Goal: Obtain resource: Download file/media

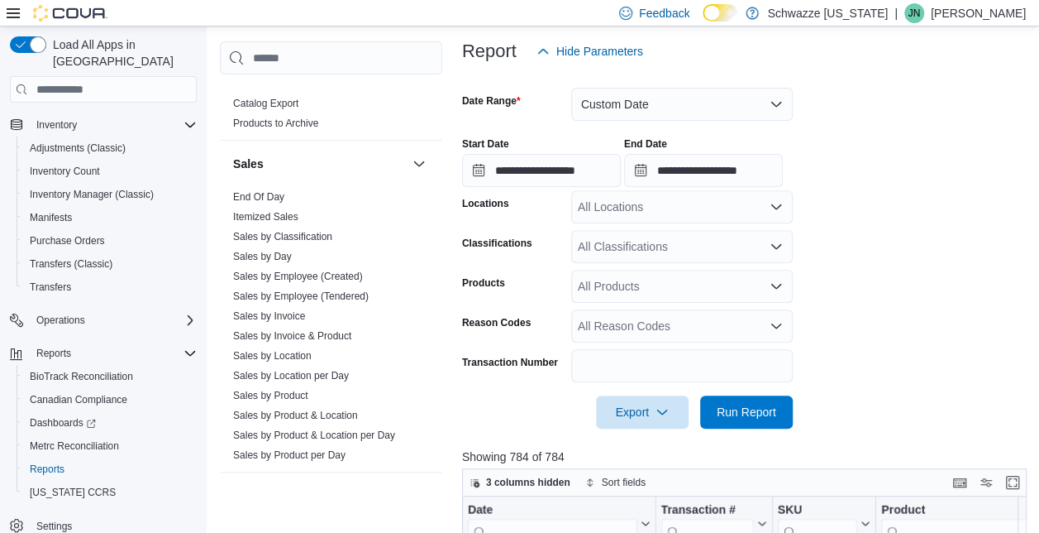
scroll to position [1090, 0]
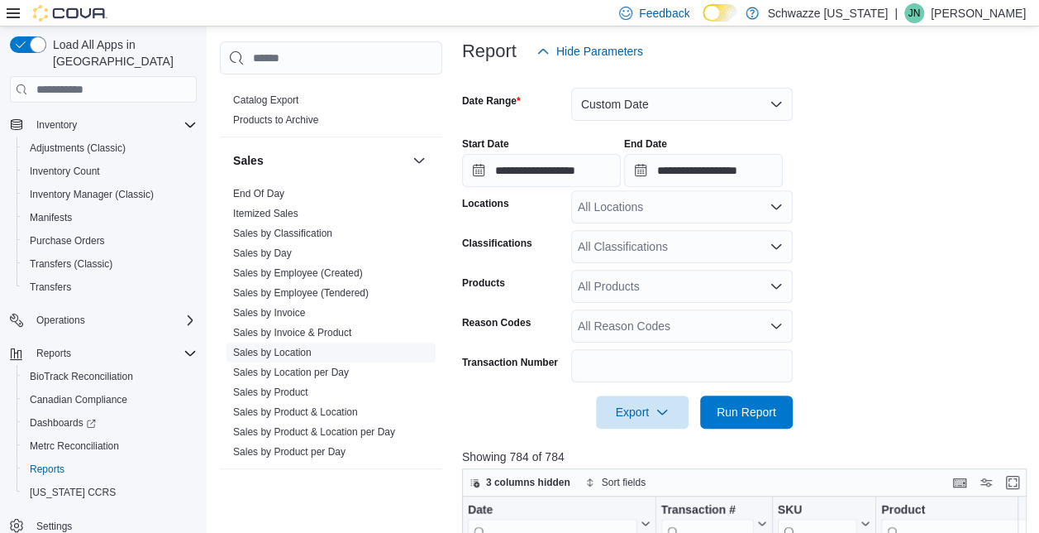
click at [286, 350] on link "Sales by Location" at bounding box center [272, 352] width 79 height 12
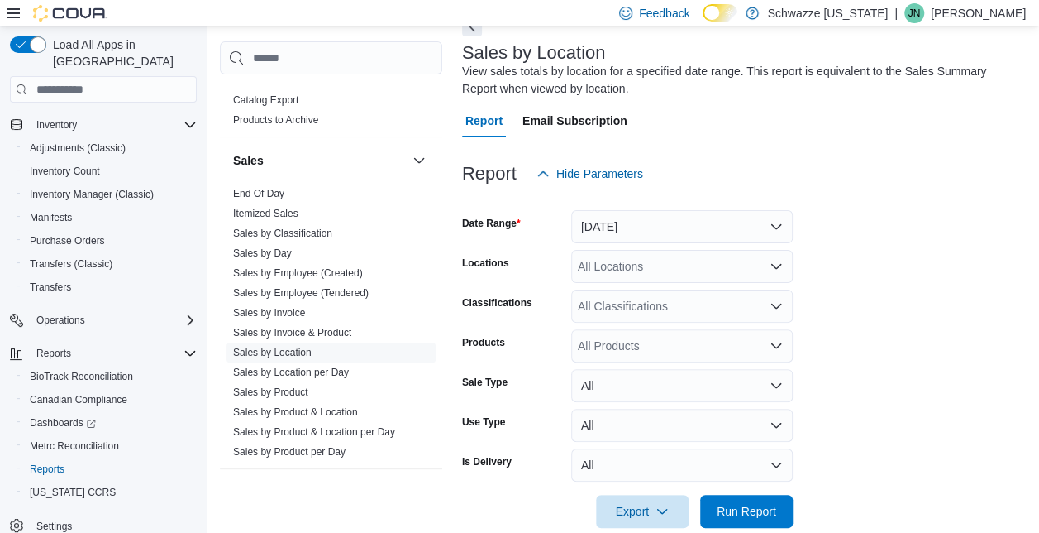
scroll to position [55, 0]
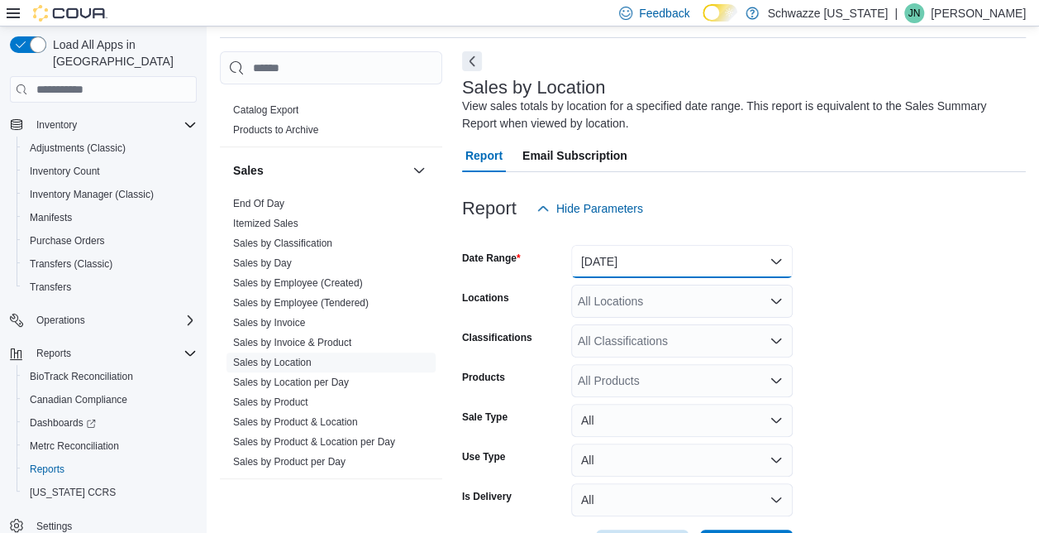
click at [644, 266] on button "[DATE]" at bounding box center [682, 261] width 222 height 33
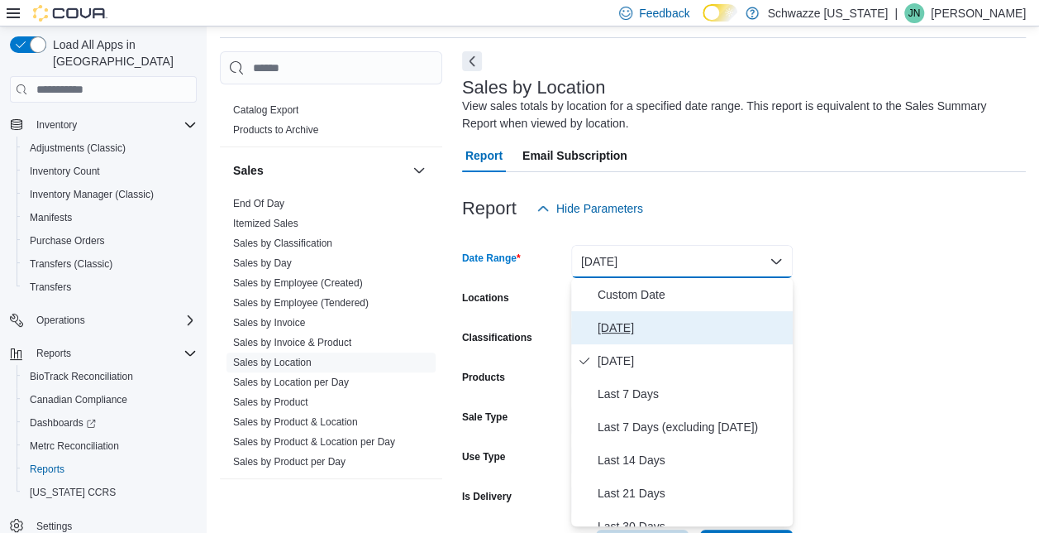
click at [616, 323] on span "[DATE]" at bounding box center [692, 328] width 189 height 20
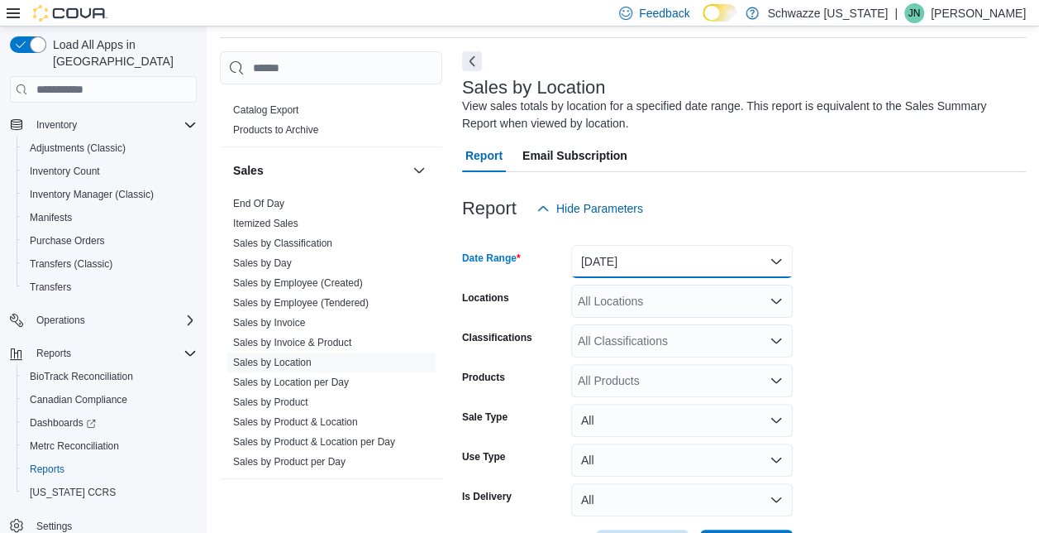
scroll to position [118, 0]
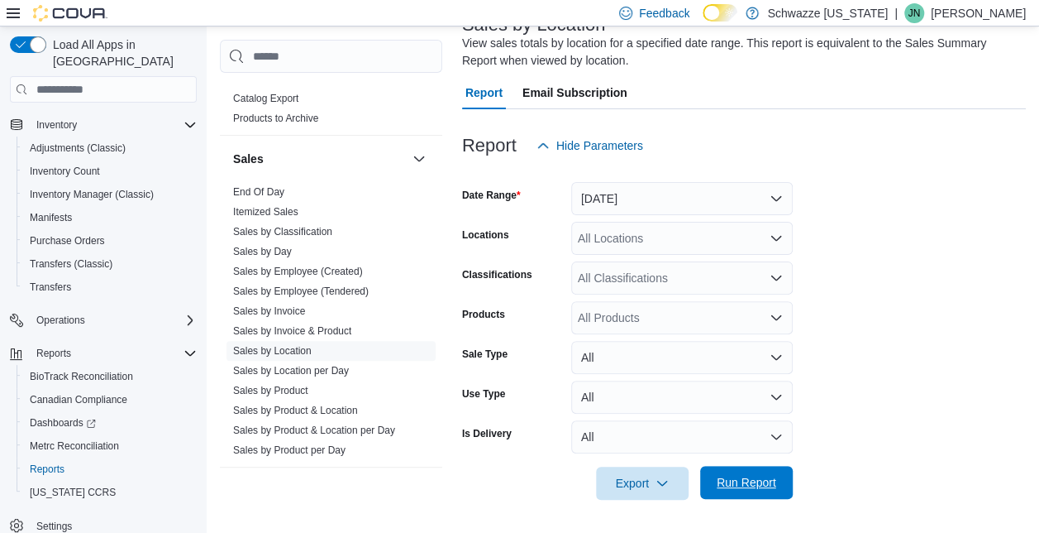
click at [735, 495] on span "Run Report" at bounding box center [746, 482] width 73 height 33
click at [632, 481] on span "Export" at bounding box center [642, 482] width 73 height 33
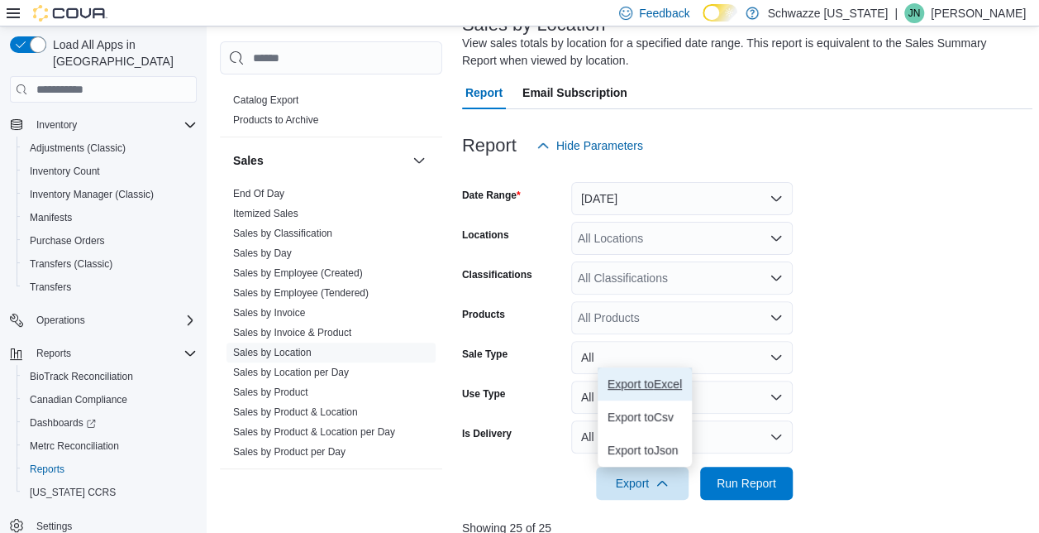
click at [647, 377] on span "Export to Excel" at bounding box center [645, 383] width 74 height 13
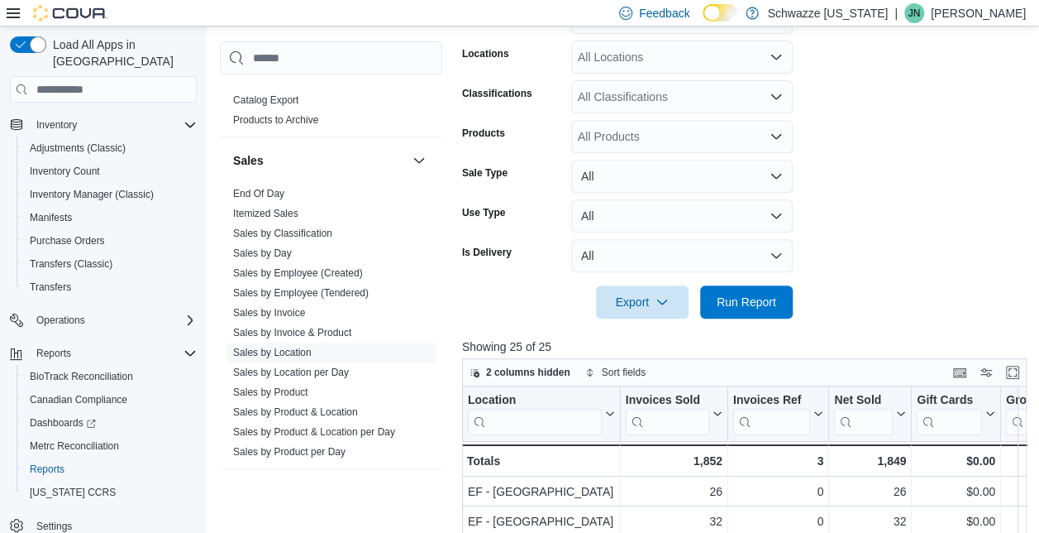
scroll to position [300, 0]
click at [828, 340] on p "Showing 25 of 25" at bounding box center [747, 345] width 571 height 17
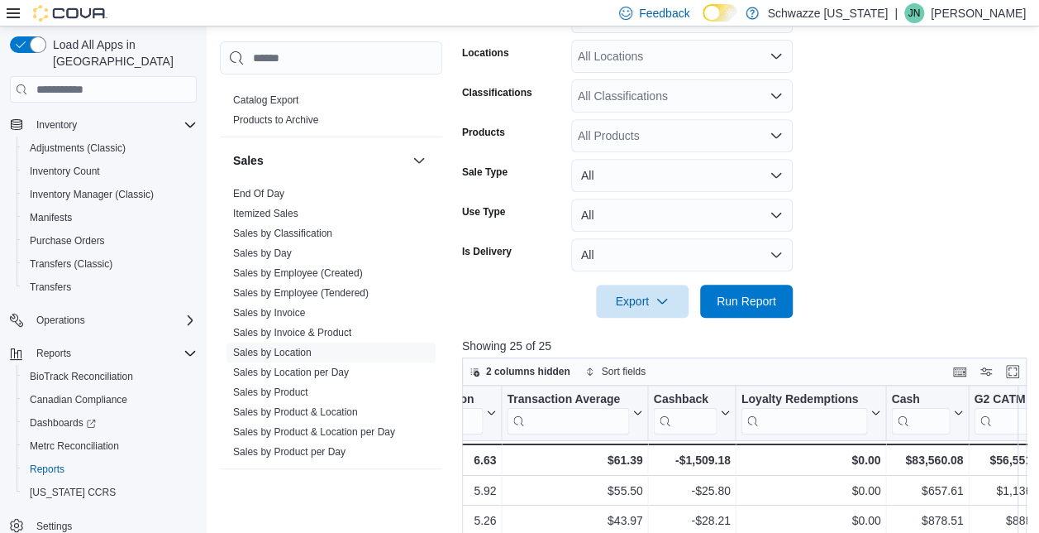
scroll to position [0, 1715]
